Goal: Task Accomplishment & Management: Manage account settings

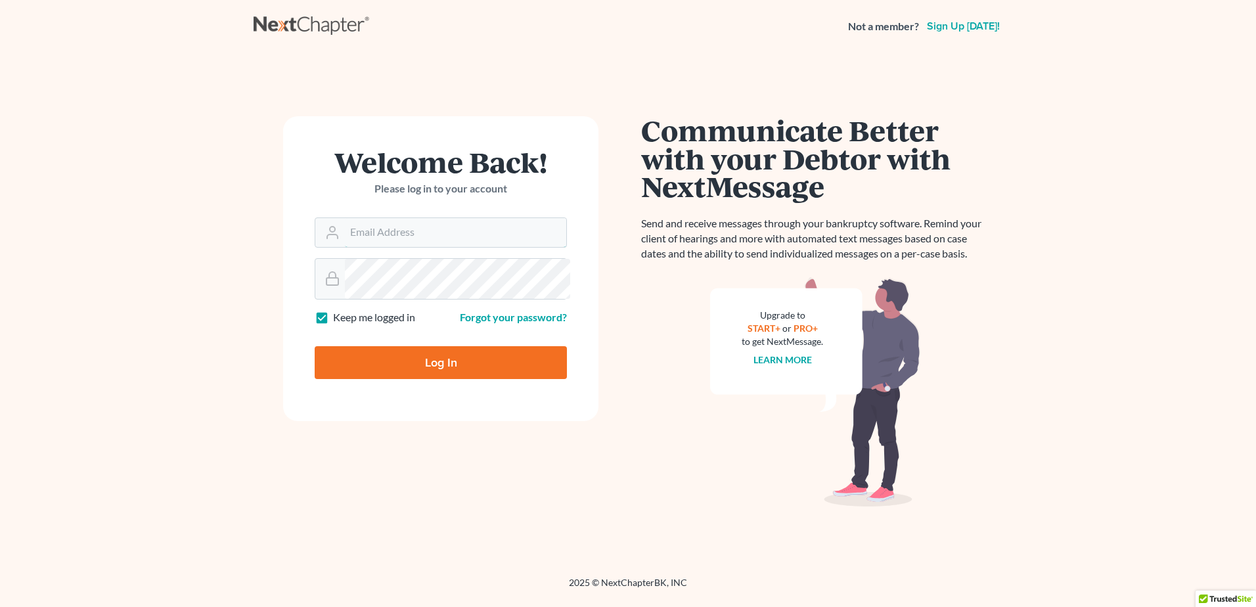
type input "[PERSON_NAME][EMAIL_ADDRESS][DOMAIN_NAME]"
click at [422, 379] on input "Log In" at bounding box center [441, 362] width 252 height 33
type input "Thinking..."
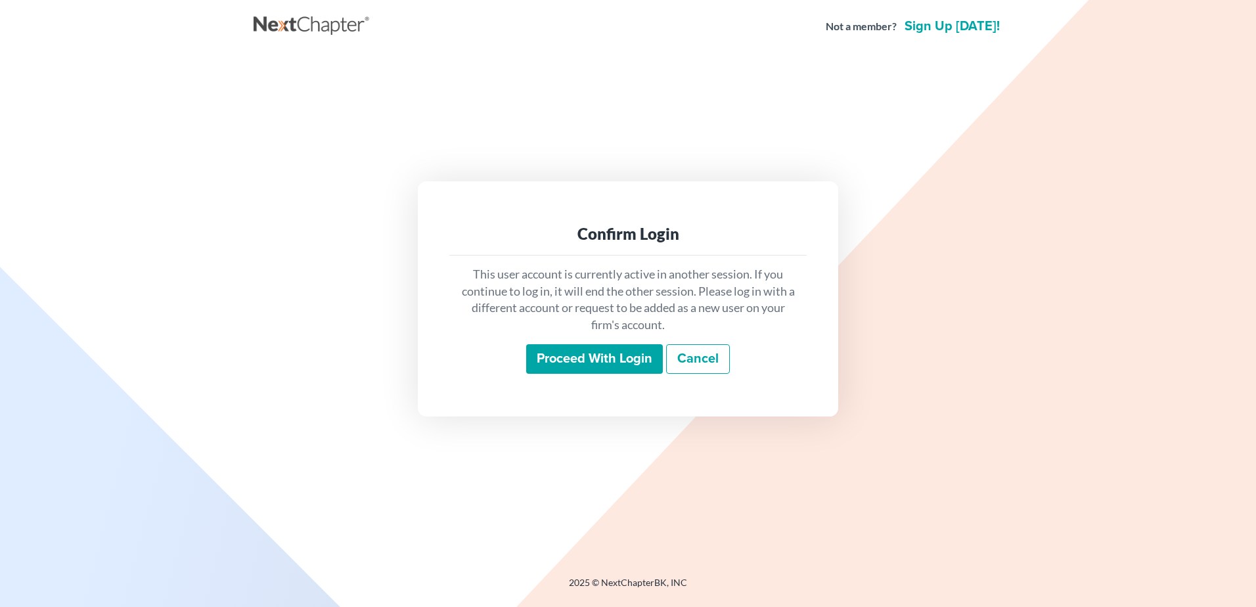
click at [542, 374] on input "Proceed with login" at bounding box center [594, 359] width 137 height 30
